Goal: Browse casually

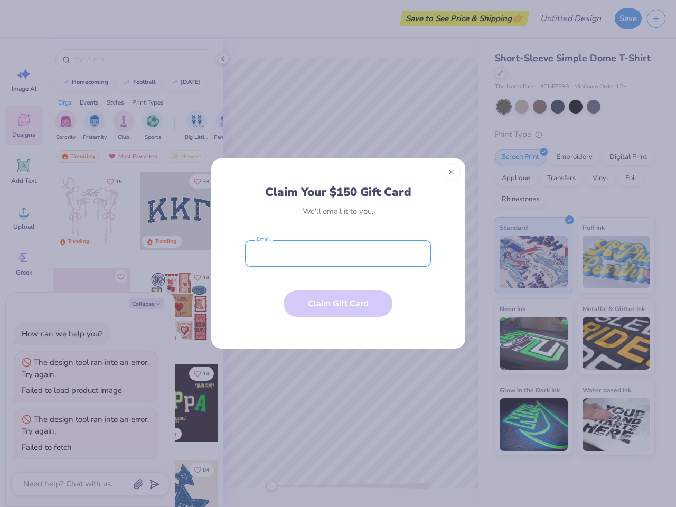
type textarea "x"
click at [338, 253] on input "email" at bounding box center [338, 253] width 186 height 26
click at [451, 172] on button "Close" at bounding box center [451, 172] width 18 height 18
